Goal: Navigation & Orientation: Find specific page/section

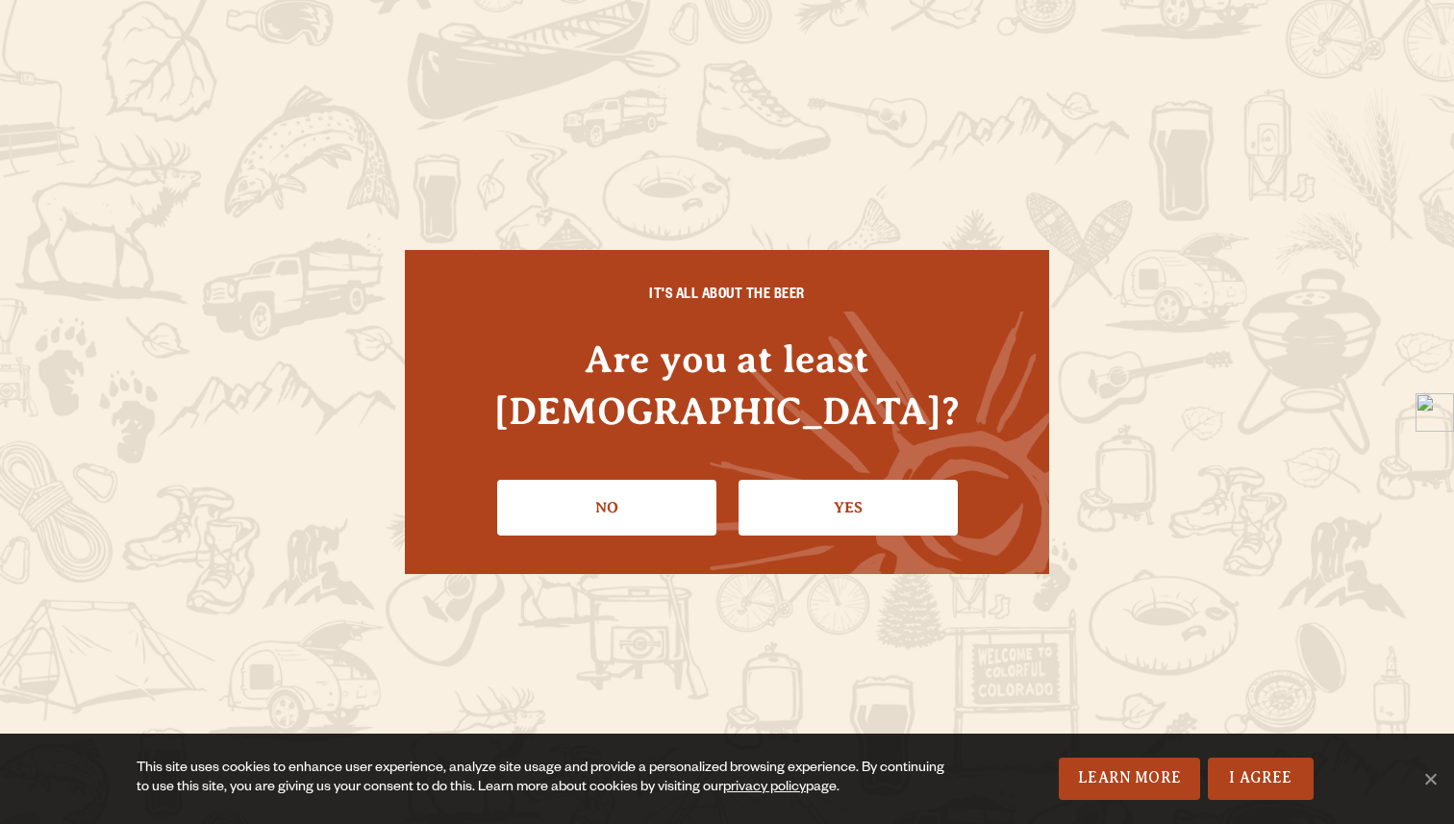
click at [791, 511] on div "IT'S ALL ABOUT THE BEER Are you at least 21 years old? No Yes" at bounding box center [727, 412] width 645 height 324
click at [845, 466] on li "Yes" at bounding box center [848, 501] width 219 height 70
click at [852, 483] on link "Yes" at bounding box center [848, 508] width 219 height 56
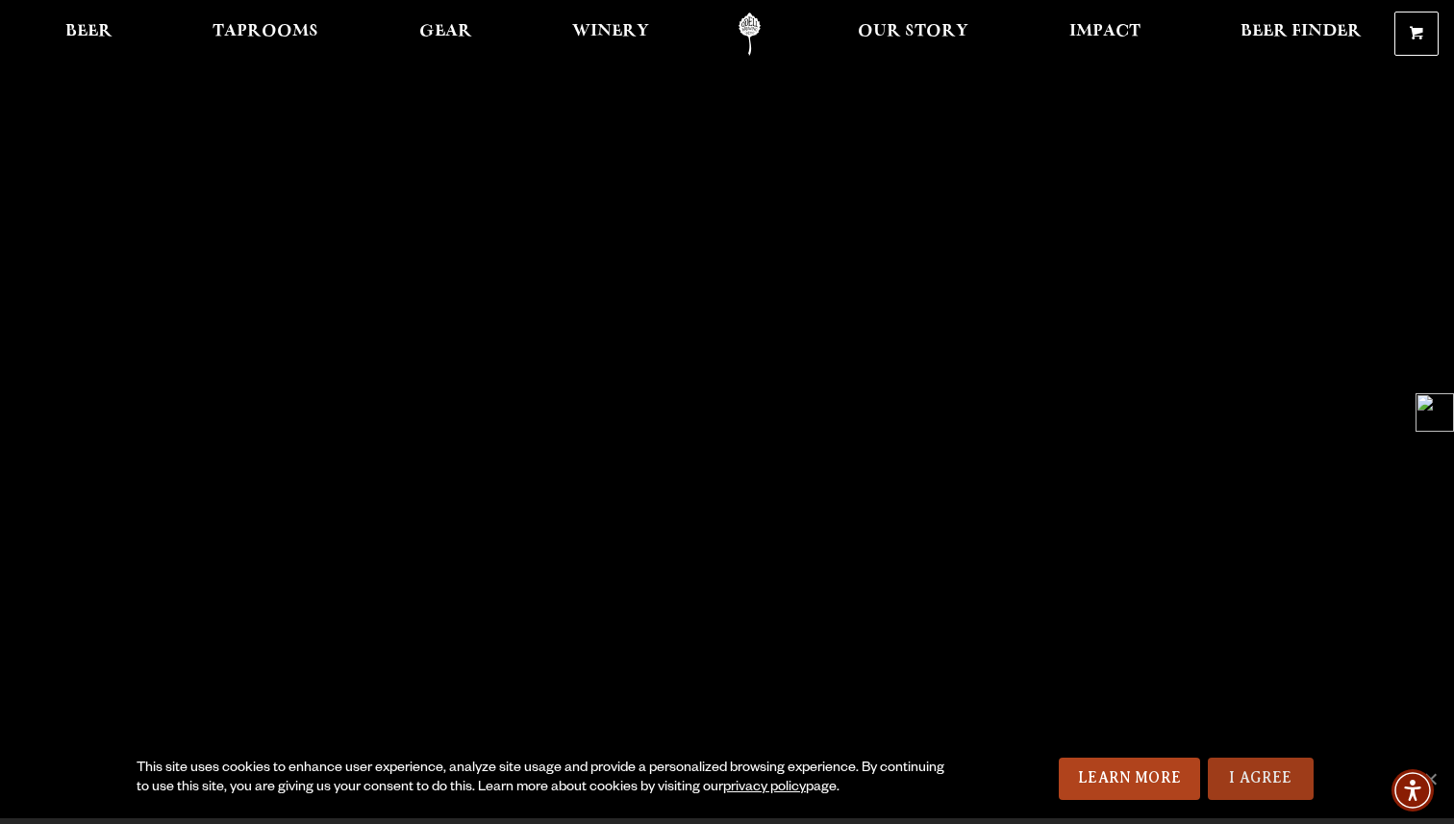
click at [1248, 771] on link "I Agree" at bounding box center [1261, 779] width 106 height 42
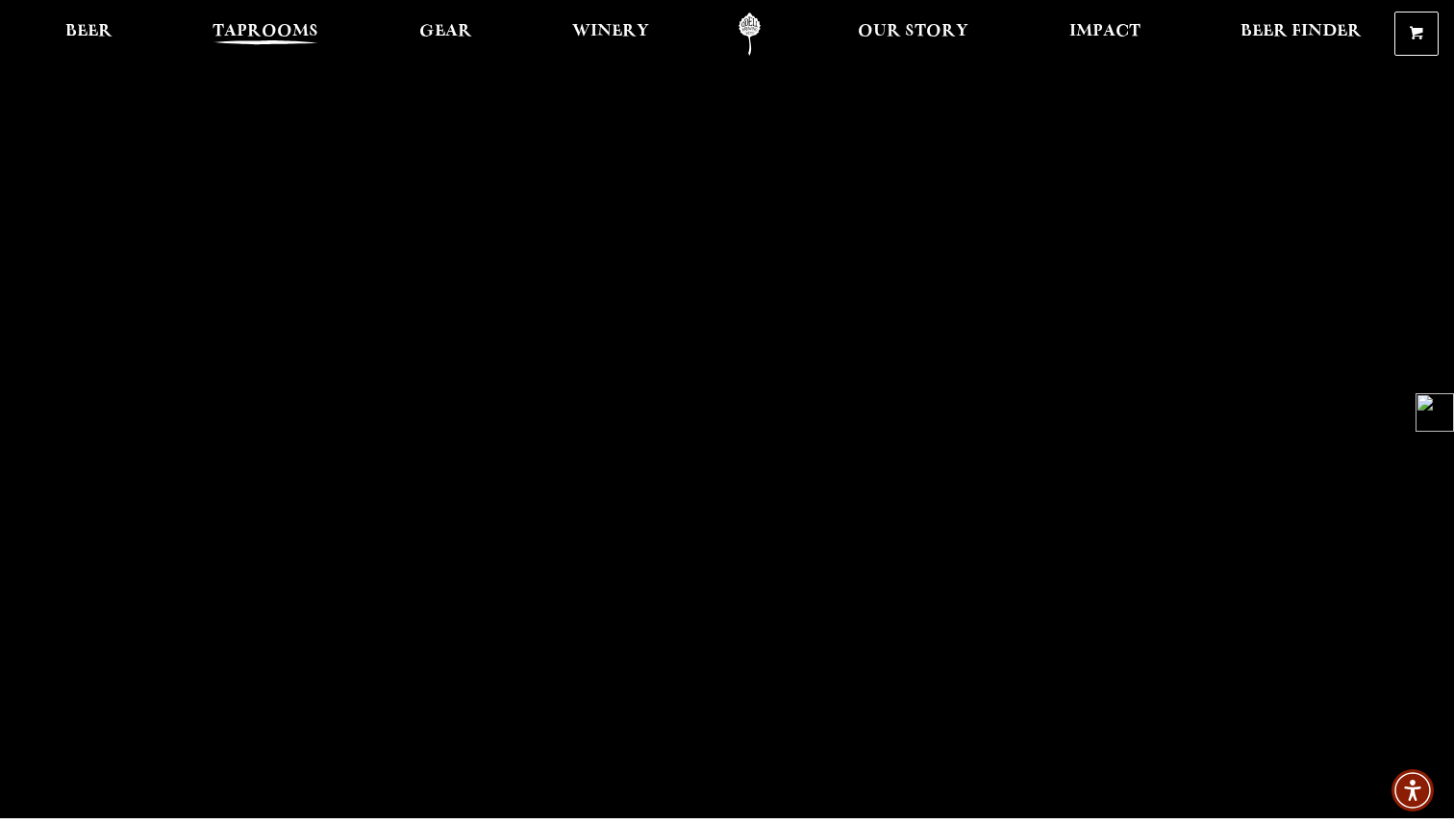
click at [307, 34] on span "Taprooms" at bounding box center [266, 31] width 106 height 15
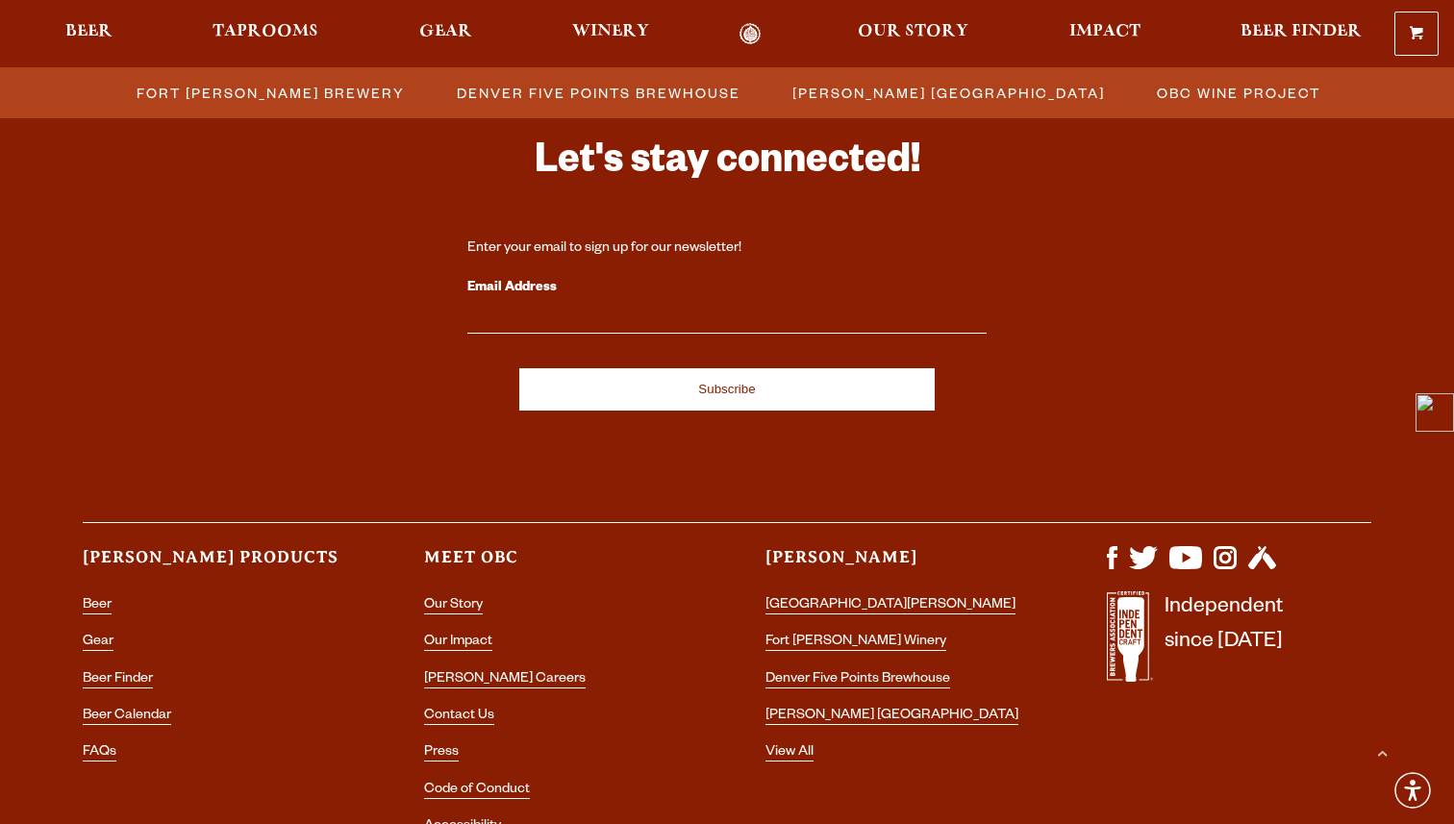
scroll to position [2161, 0]
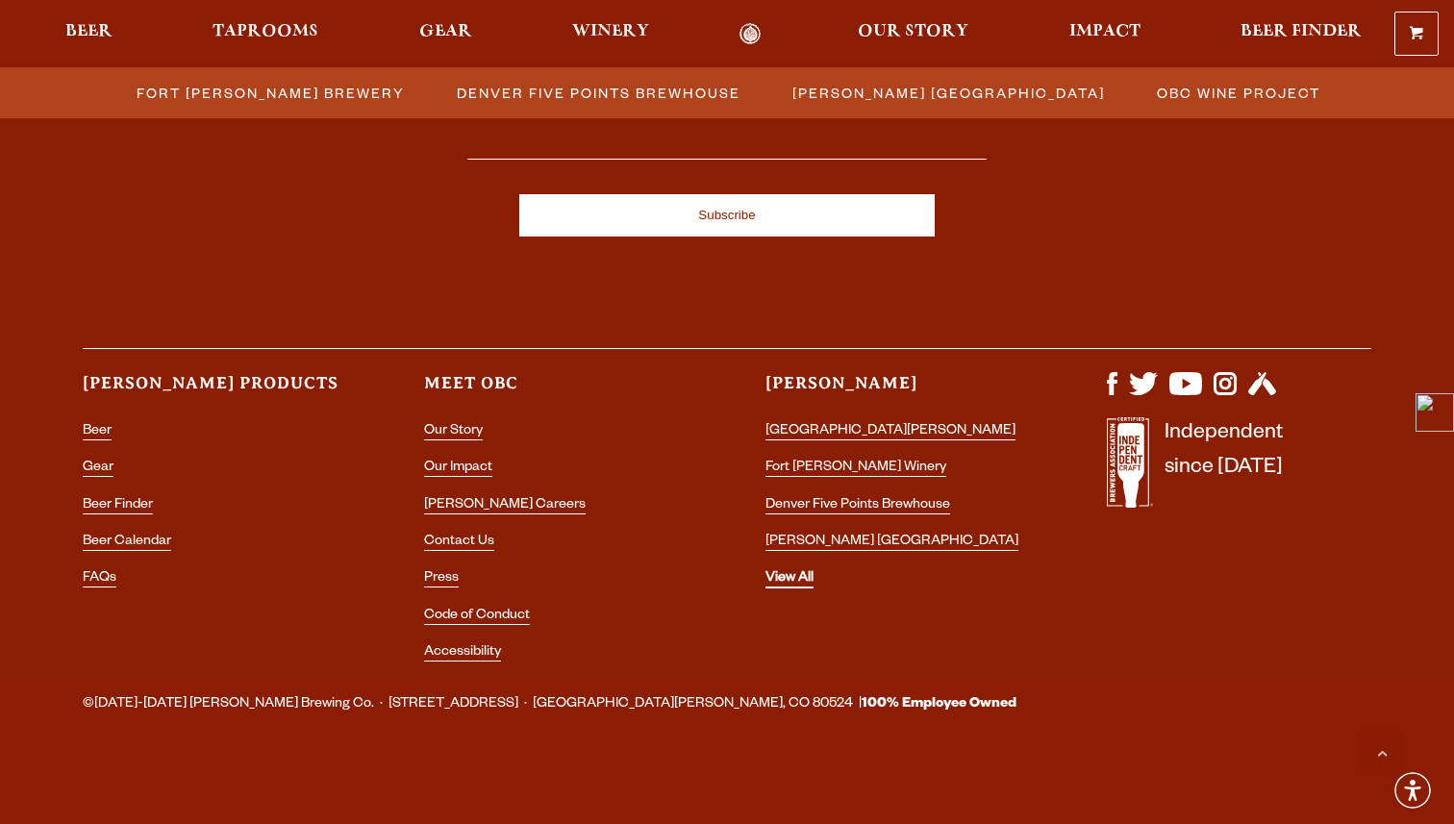
click at [795, 577] on link "View All" at bounding box center [790, 579] width 48 height 17
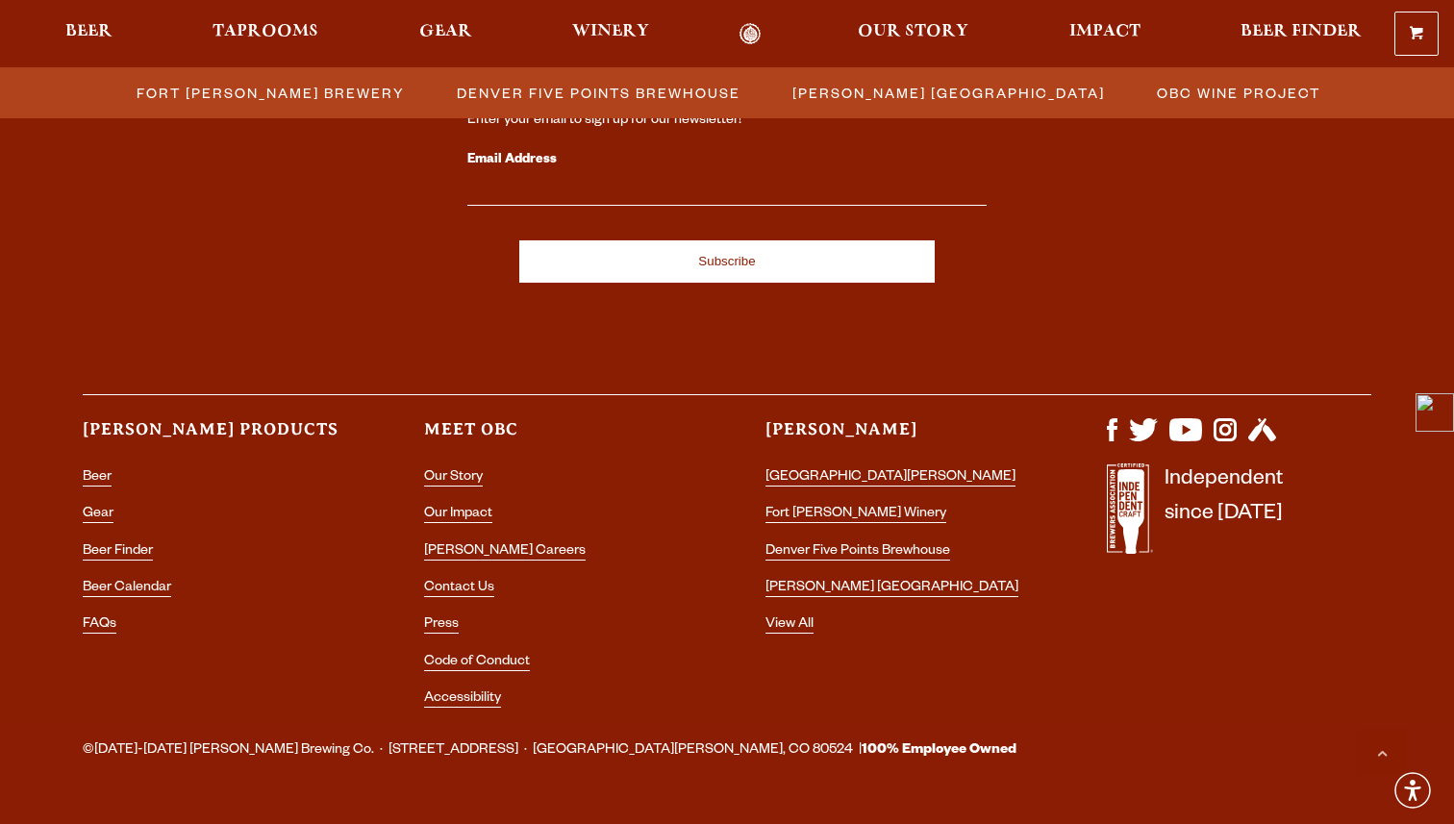
scroll to position [2161, 0]
